Goal: Task Accomplishment & Management: Use online tool/utility

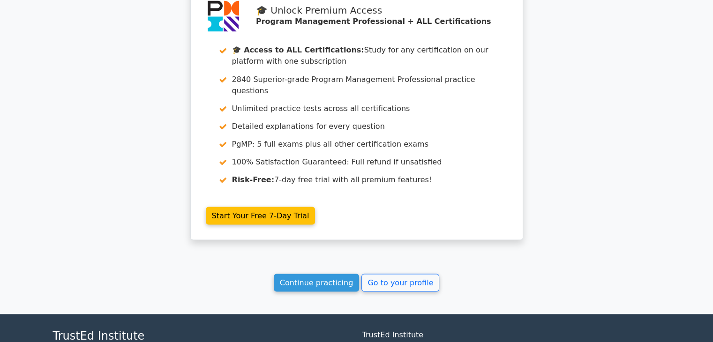
scroll to position [1717, 0]
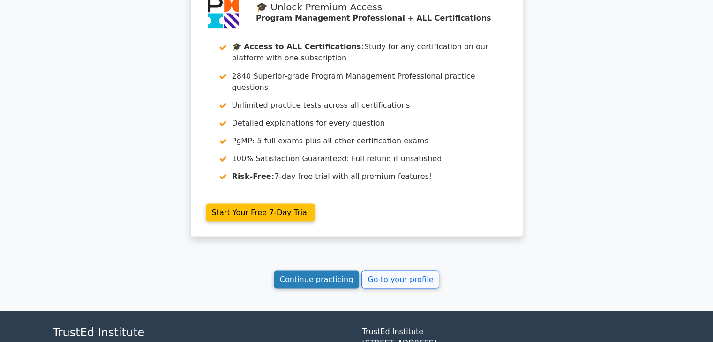
click at [298, 271] on link "Continue practicing" at bounding box center [317, 280] width 86 height 18
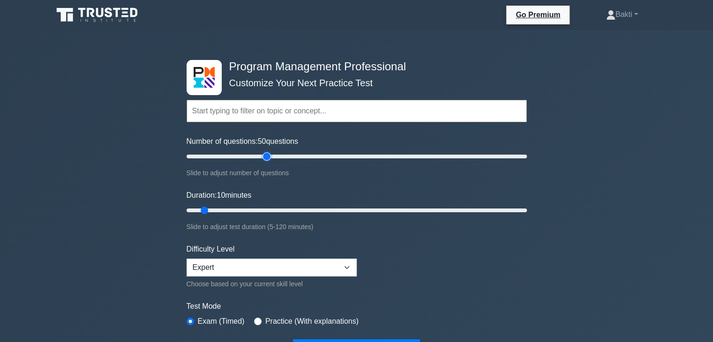
drag, startPoint x: 196, startPoint y: 160, endPoint x: 269, endPoint y: 171, distance: 73.0
type input "50"
click at [269, 162] on input "Number of questions: 50 questions" at bounding box center [357, 156] width 340 height 11
drag, startPoint x: 206, startPoint y: 208, endPoint x: 255, endPoint y: 208, distance: 48.8
type input "30"
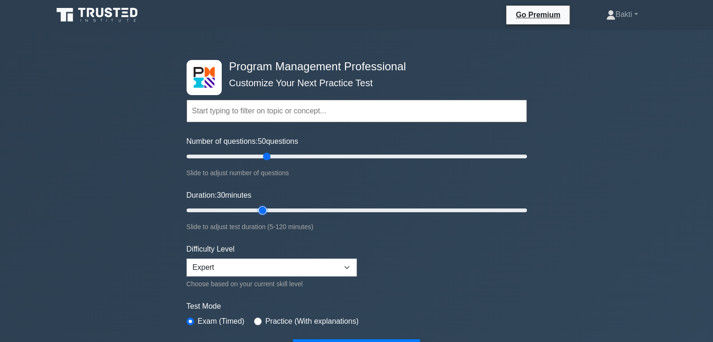
click at [255, 208] on input "Duration: 30 minutes" at bounding box center [357, 210] width 340 height 11
